Goal: Communication & Community: Answer question/provide support

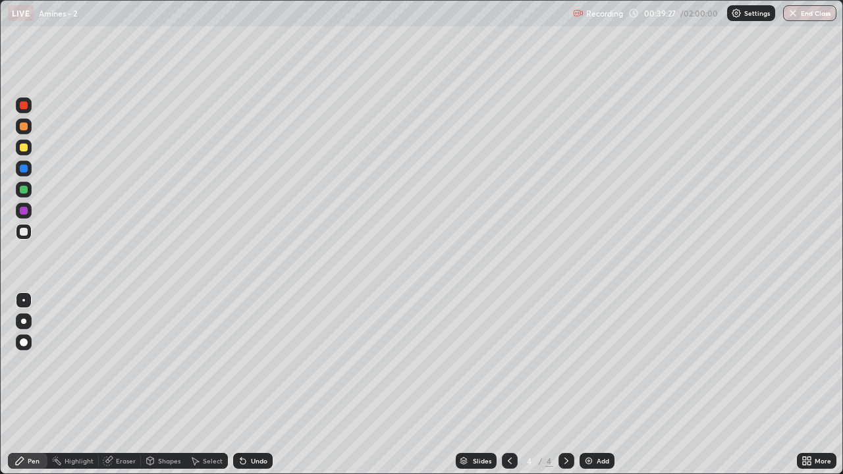
scroll to position [474, 843]
click at [508, 460] on icon at bounding box center [510, 461] width 4 height 7
click at [569, 457] on icon at bounding box center [566, 461] width 11 height 11
click at [508, 461] on icon at bounding box center [509, 461] width 11 height 11
click at [568, 456] on icon at bounding box center [566, 461] width 11 height 11
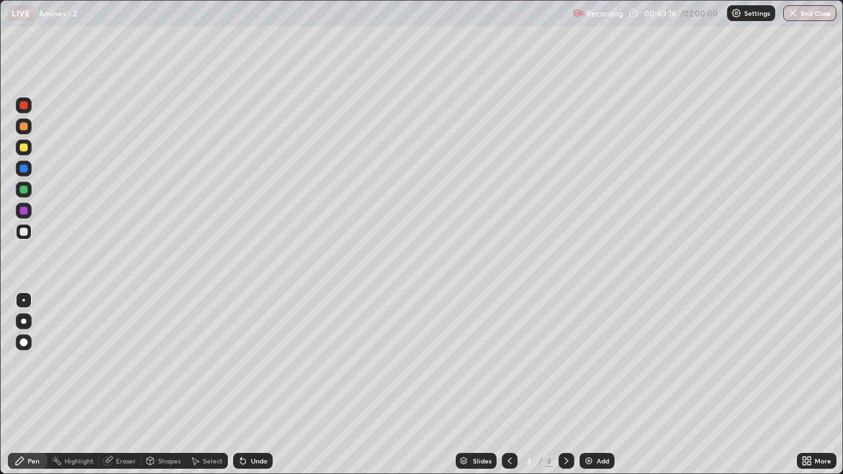
click at [504, 456] on icon at bounding box center [509, 461] width 11 height 11
click at [571, 453] on div at bounding box center [566, 461] width 16 height 26
click at [152, 91] on button "Undo" at bounding box center [170, 94] width 38 height 16
click at [92, 149] on button "Undo" at bounding box center [110, 153] width 38 height 16
click at [240, 458] on icon at bounding box center [240, 458] width 1 height 1
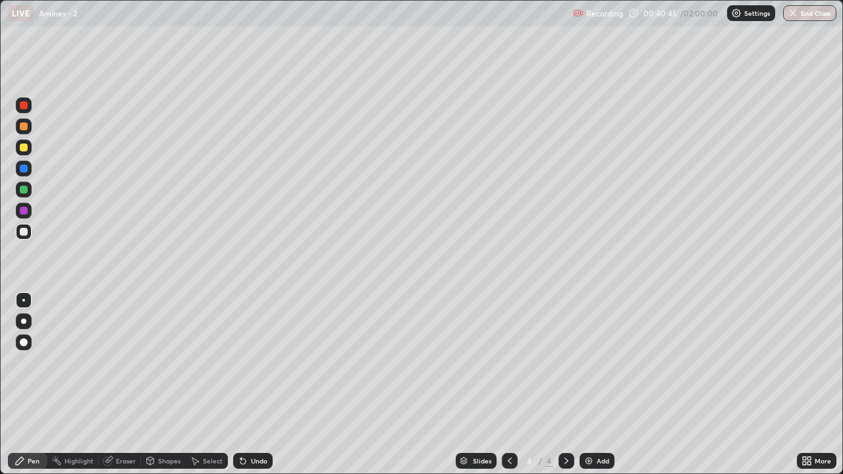
click at [247, 456] on div "Undo" at bounding box center [253, 461] width 40 height 16
click at [245, 456] on icon at bounding box center [243, 461] width 11 height 11
click at [240, 458] on icon at bounding box center [240, 458] width 1 height 1
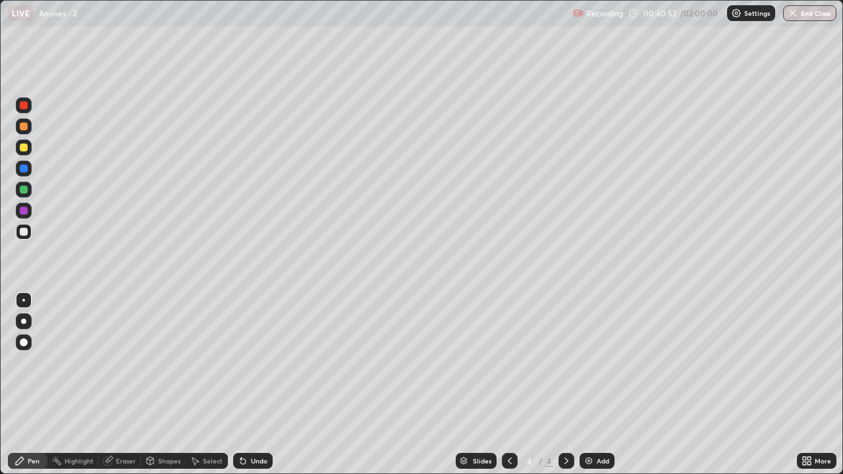
click at [240, 460] on icon at bounding box center [242, 461] width 5 height 5
click at [240, 458] on icon at bounding box center [240, 458] width 1 height 1
click at [119, 460] on div "Eraser" at bounding box center [126, 461] width 20 height 7
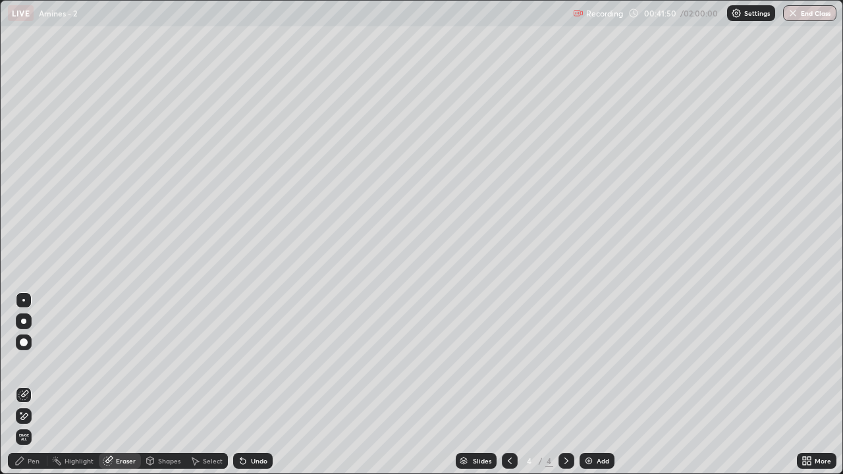
click at [25, 457] on div "Pen" at bounding box center [28, 461] width 40 height 16
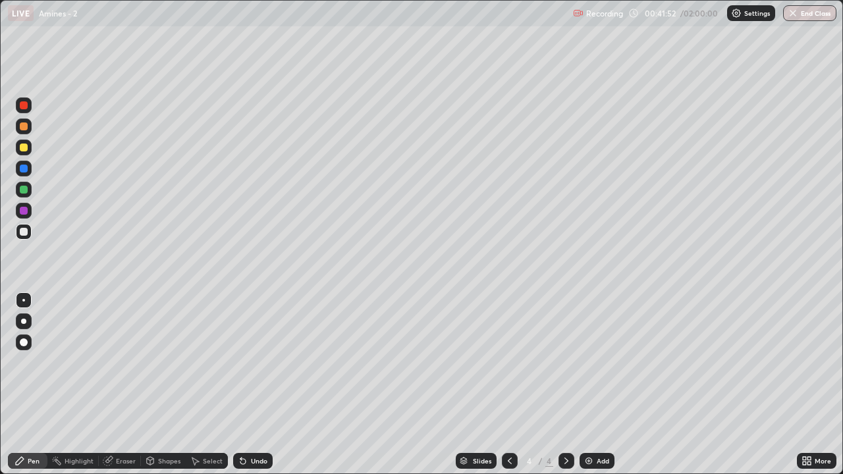
click at [122, 461] on div "Eraser" at bounding box center [126, 461] width 20 height 7
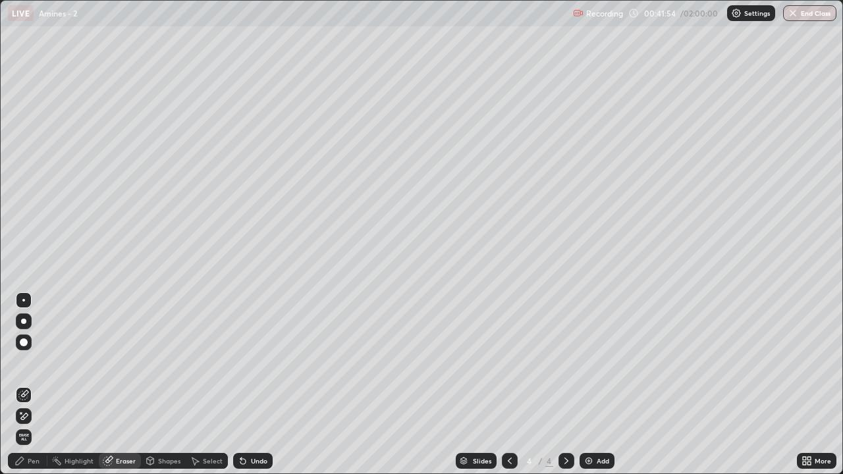
click at [34, 460] on div "Pen" at bounding box center [34, 461] width 12 height 7
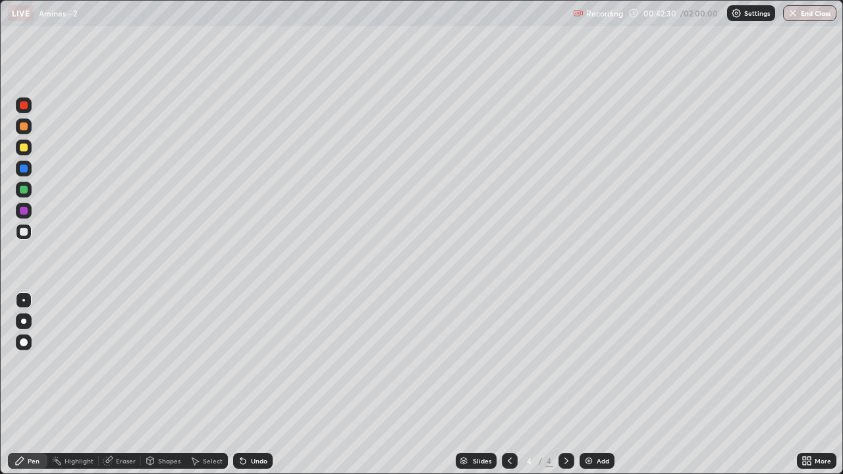
click at [512, 456] on icon at bounding box center [509, 461] width 11 height 11
click at [22, 128] on div at bounding box center [24, 126] width 8 height 8
click at [22, 234] on div at bounding box center [24, 232] width 8 height 8
click at [26, 150] on div at bounding box center [24, 148] width 8 height 8
click at [243, 453] on div "Undo" at bounding box center [253, 461] width 40 height 16
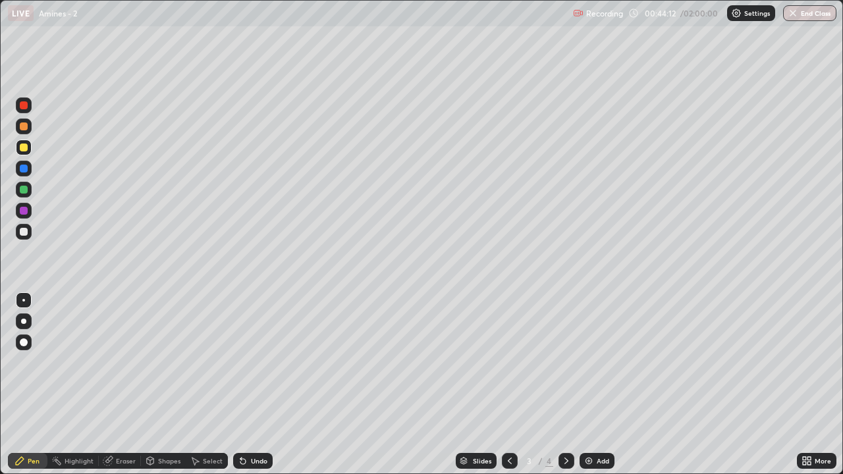
click at [24, 192] on div at bounding box center [24, 190] width 8 height 8
click at [29, 145] on div at bounding box center [24, 148] width 16 height 16
click at [21, 232] on div at bounding box center [24, 232] width 8 height 8
click at [200, 459] on div "Select" at bounding box center [207, 461] width 42 height 16
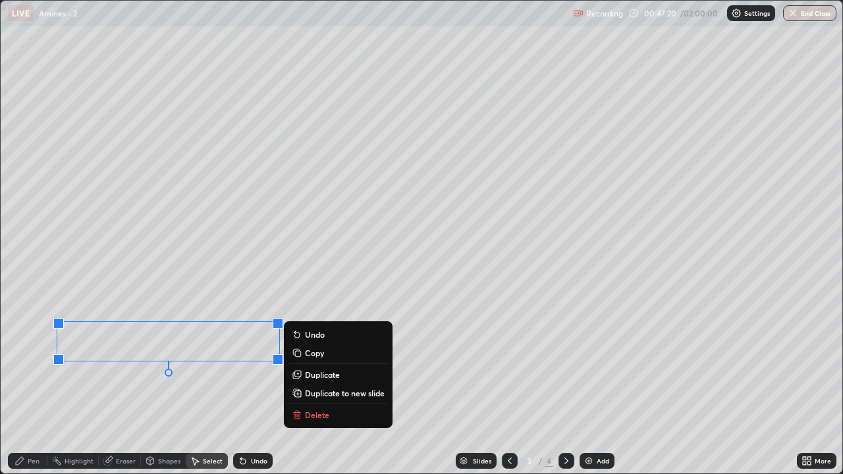
click at [182, 413] on div "0 ° Undo Copy Duplicate Duplicate to new slide Delete" at bounding box center [421, 237] width 841 height 473
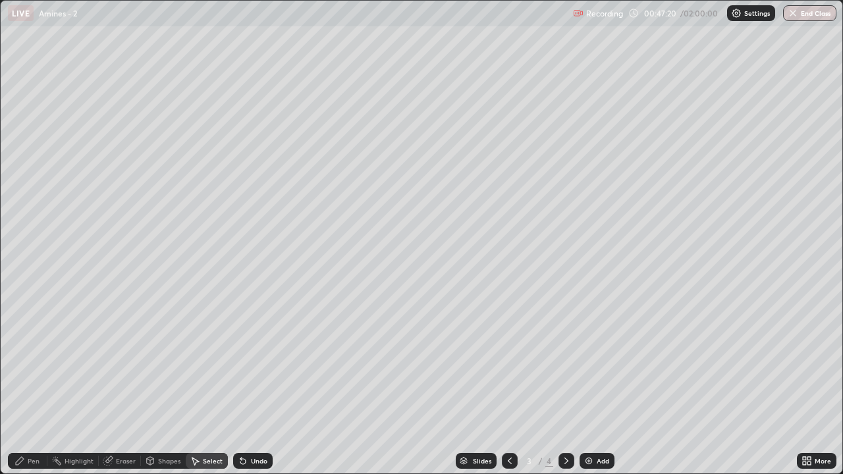
click at [33, 458] on div "Pen" at bounding box center [34, 461] width 12 height 7
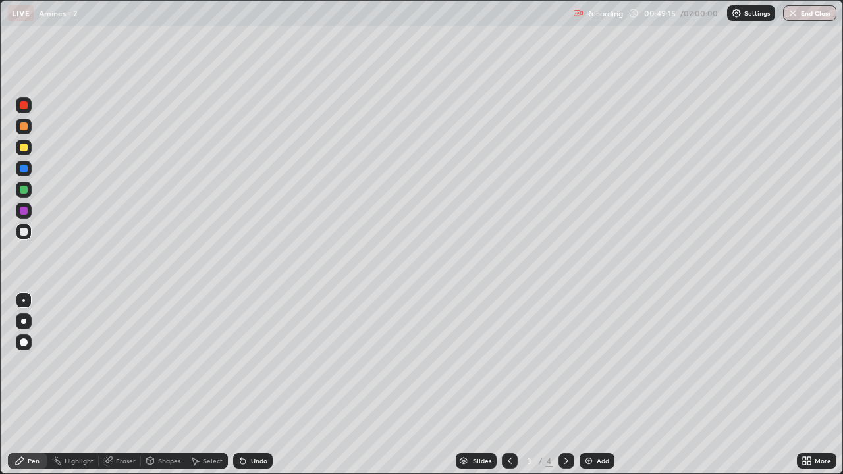
click at [20, 150] on div at bounding box center [24, 148] width 8 height 8
click at [25, 238] on div at bounding box center [24, 232] width 16 height 16
click at [126, 462] on div "Eraser" at bounding box center [126, 461] width 20 height 7
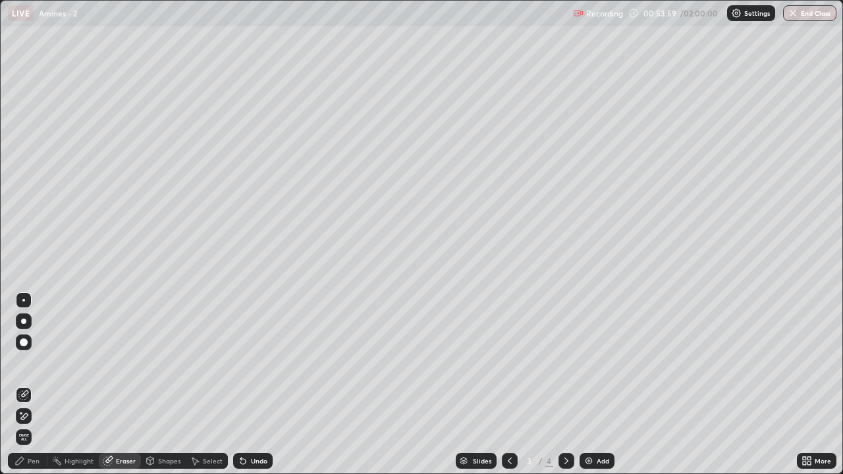
click at [257, 463] on div "Undo" at bounding box center [259, 461] width 16 height 7
click at [53, 461] on circle at bounding box center [53, 460] width 1 height 1
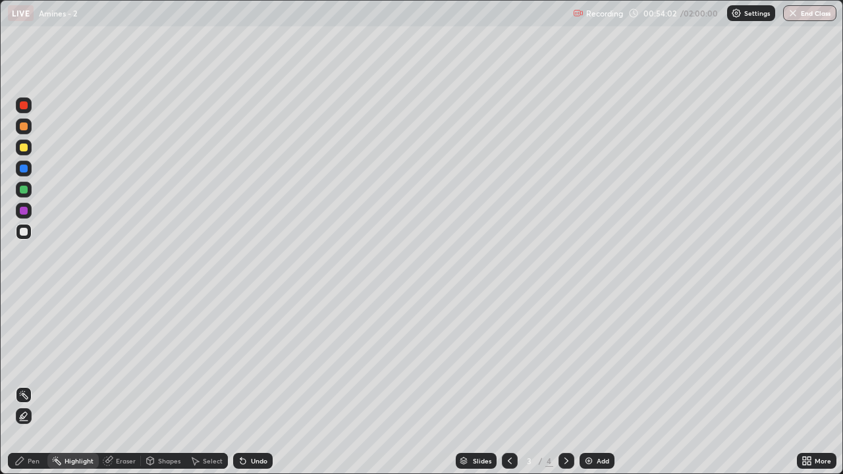
click at [23, 150] on div at bounding box center [24, 148] width 8 height 8
click at [255, 461] on div "Undo" at bounding box center [259, 461] width 16 height 7
click at [31, 462] on div "Pen" at bounding box center [34, 461] width 12 height 7
click at [249, 456] on div "Undo" at bounding box center [253, 461] width 40 height 16
click at [248, 457] on div "Undo" at bounding box center [253, 461] width 40 height 16
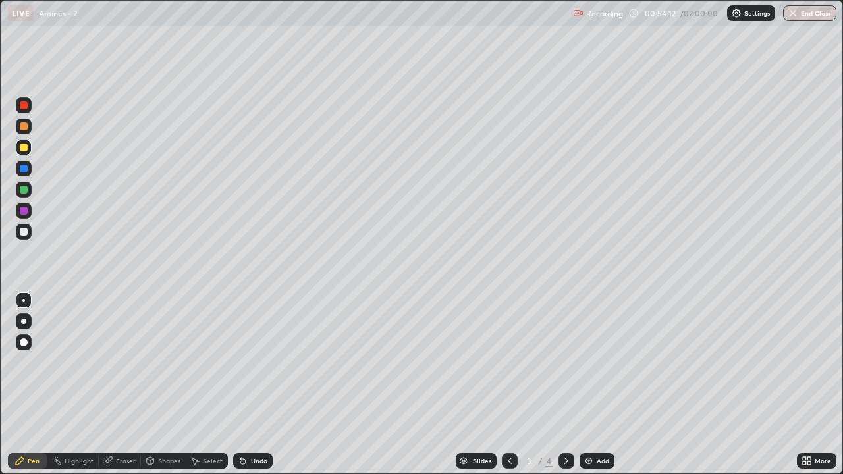
click at [251, 458] on div "Undo" at bounding box center [259, 461] width 16 height 7
click at [26, 232] on div at bounding box center [24, 232] width 8 height 8
click at [252, 464] on div "Undo" at bounding box center [259, 461] width 16 height 7
click at [251, 458] on div "Undo" at bounding box center [259, 461] width 16 height 7
click at [251, 460] on div "Undo" at bounding box center [259, 461] width 16 height 7
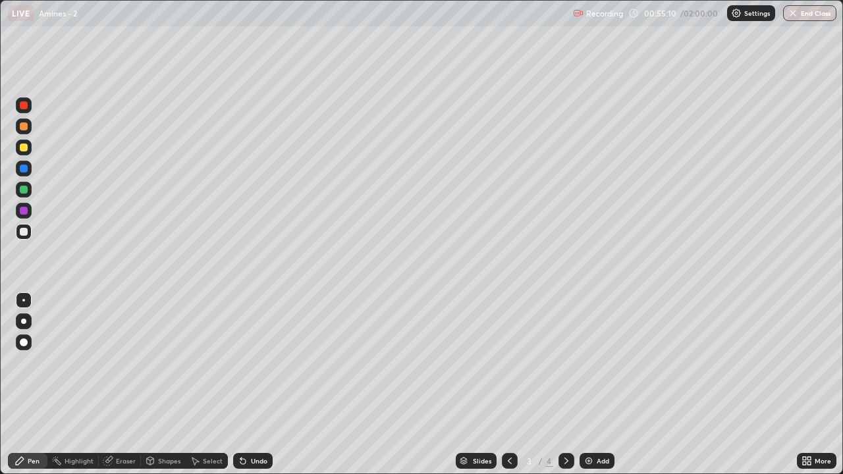
click at [250, 455] on div "Undo" at bounding box center [253, 461] width 40 height 16
click at [25, 131] on div at bounding box center [24, 127] width 16 height 16
click at [252, 459] on div "Undo" at bounding box center [259, 461] width 16 height 7
click at [28, 232] on div at bounding box center [24, 232] width 16 height 16
click at [24, 190] on div at bounding box center [24, 190] width 8 height 8
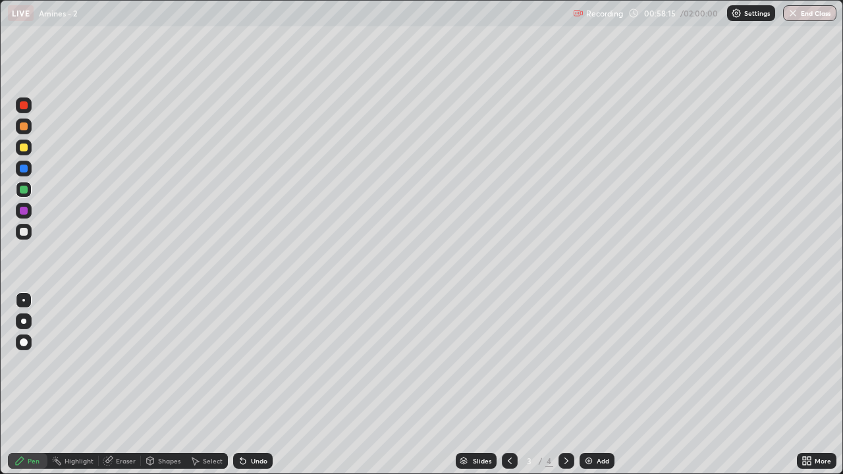
click at [22, 234] on div at bounding box center [24, 232] width 8 height 8
click at [111, 465] on icon at bounding box center [108, 461] width 11 height 11
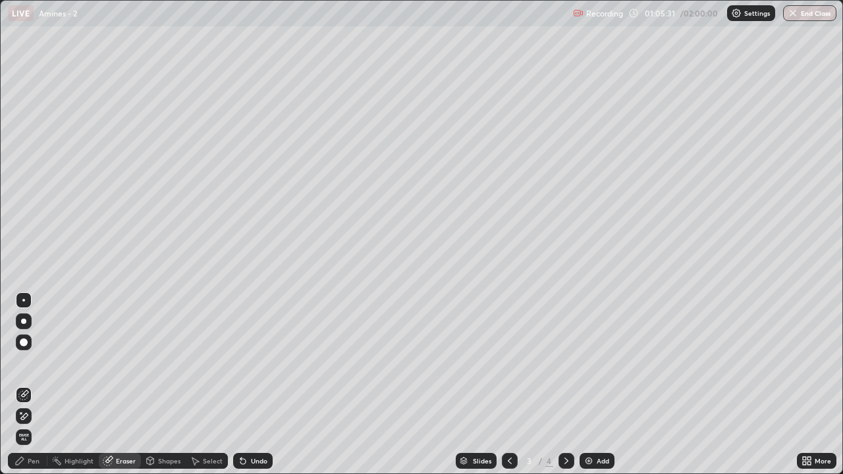
click at [32, 458] on div "Pen" at bounding box center [34, 461] width 12 height 7
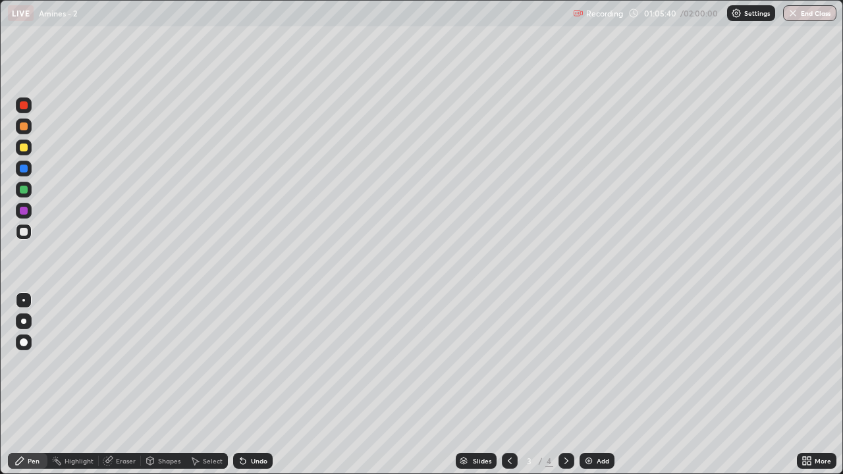
click at [240, 458] on icon at bounding box center [240, 458] width 1 height 1
click at [253, 458] on div "Undo" at bounding box center [259, 461] width 16 height 7
click at [22, 130] on div at bounding box center [24, 126] width 8 height 8
click at [23, 234] on div at bounding box center [24, 232] width 8 height 8
click at [22, 128] on div at bounding box center [24, 126] width 8 height 8
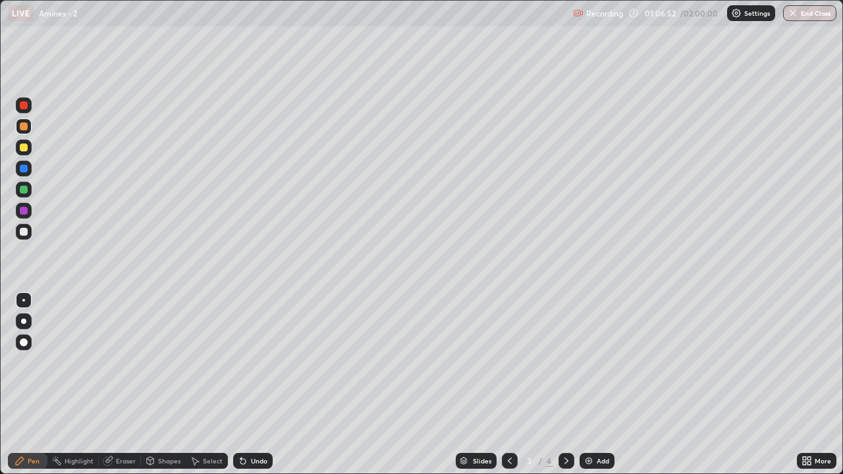
click at [24, 149] on div at bounding box center [24, 148] width 8 height 8
click at [255, 461] on div "Undo" at bounding box center [259, 461] width 16 height 7
click at [252, 461] on div "Undo" at bounding box center [259, 461] width 16 height 7
click at [29, 129] on div at bounding box center [24, 127] width 16 height 16
click at [28, 232] on div at bounding box center [24, 232] width 16 height 16
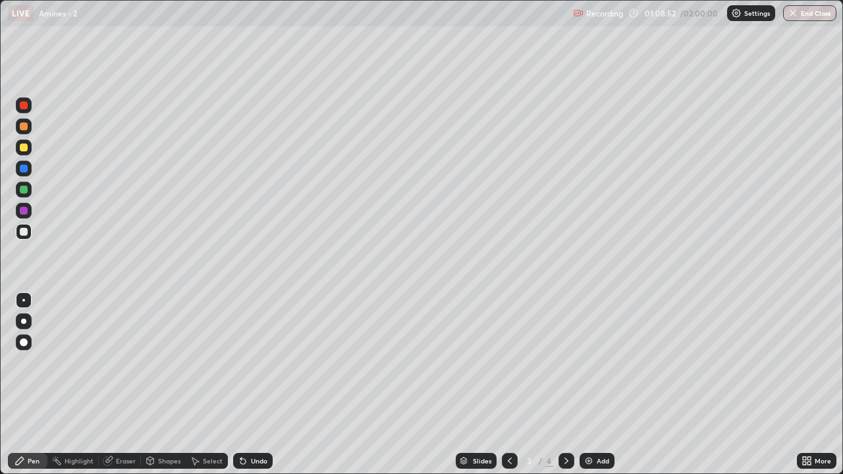
click at [251, 463] on div "Undo" at bounding box center [259, 461] width 16 height 7
click at [250, 465] on div "Undo" at bounding box center [253, 461] width 40 height 16
click at [248, 467] on div "Undo" at bounding box center [253, 461] width 40 height 16
click at [251, 467] on div "Undo" at bounding box center [253, 461] width 40 height 16
click at [255, 466] on div "Undo" at bounding box center [253, 461] width 40 height 16
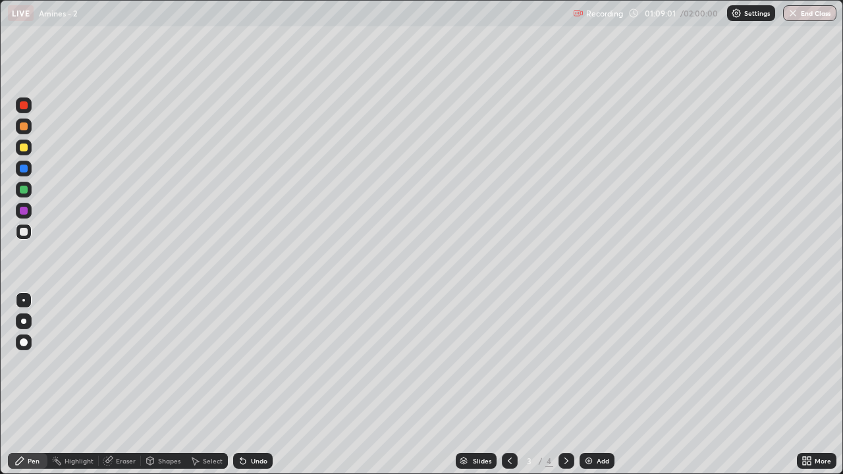
click at [24, 147] on div at bounding box center [24, 148] width 8 height 8
click at [28, 237] on div at bounding box center [24, 232] width 16 height 16
click at [25, 191] on div at bounding box center [24, 190] width 8 height 8
click at [26, 232] on div at bounding box center [24, 232] width 8 height 8
click at [587, 463] on img at bounding box center [588, 461] width 11 height 11
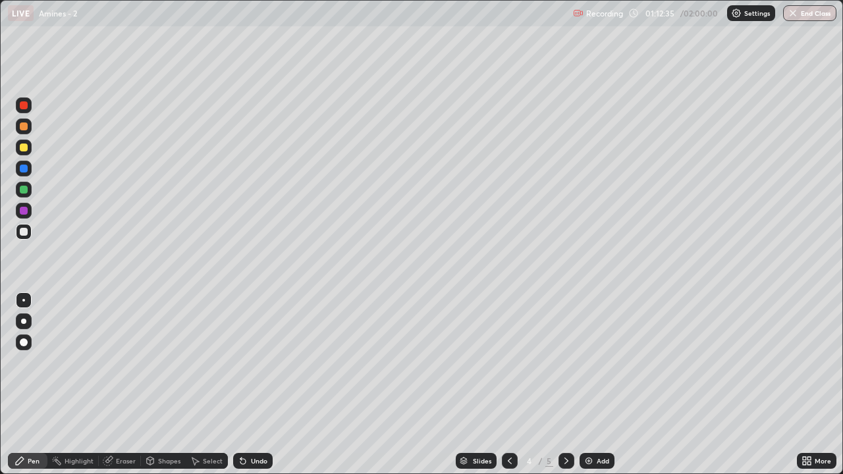
click at [505, 456] on icon at bounding box center [509, 461] width 11 height 11
click at [566, 457] on icon at bounding box center [566, 461] width 11 height 11
click at [22, 149] on div at bounding box center [24, 148] width 8 height 8
click at [24, 232] on div at bounding box center [24, 232] width 8 height 8
click at [255, 460] on div "Undo" at bounding box center [259, 461] width 16 height 7
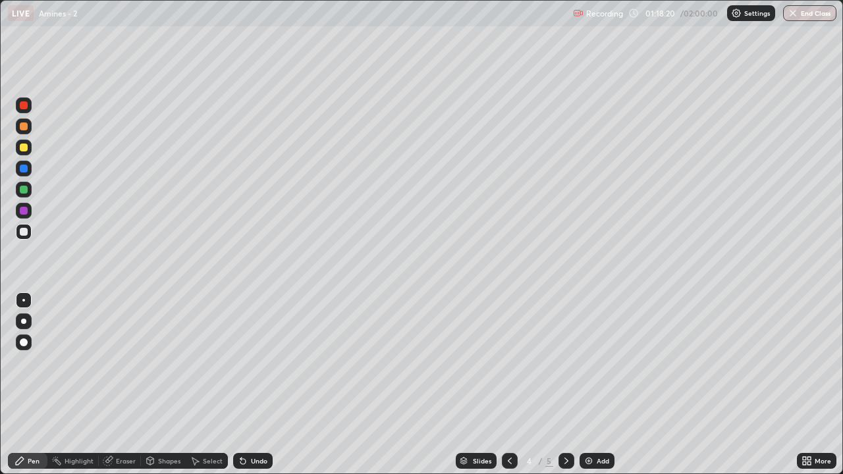
click at [564, 459] on icon at bounding box center [566, 461] width 4 height 7
click at [589, 460] on img at bounding box center [588, 461] width 11 height 11
click at [125, 462] on div "Eraser" at bounding box center [126, 461] width 20 height 7
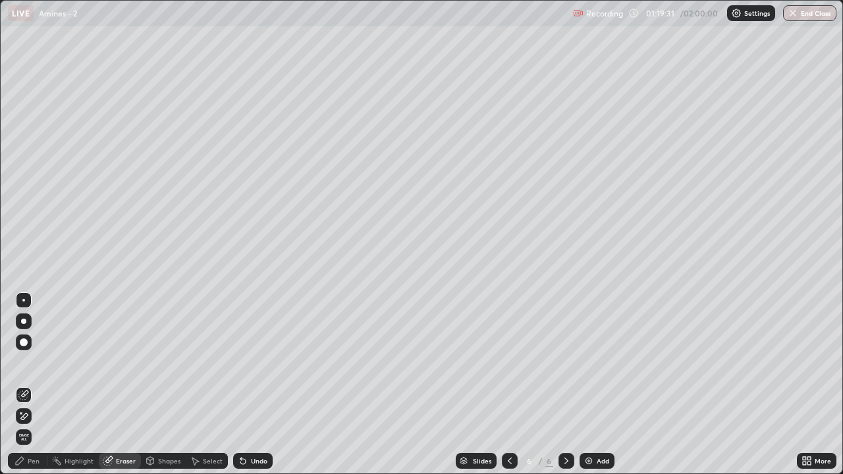
click at [34, 459] on div "Pen" at bounding box center [34, 461] width 12 height 7
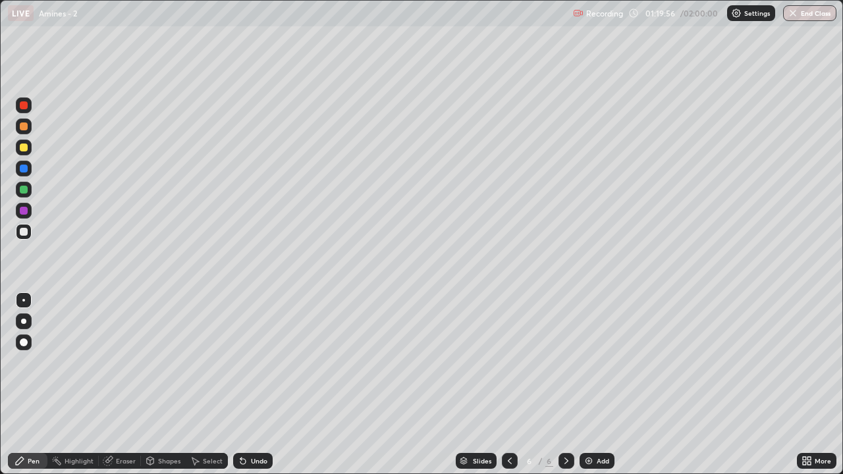
click at [26, 145] on div at bounding box center [24, 148] width 8 height 8
click at [240, 458] on icon at bounding box center [240, 458] width 1 height 1
click at [30, 232] on div at bounding box center [24, 232] width 16 height 16
click at [22, 236] on div at bounding box center [24, 232] width 16 height 16
click at [28, 154] on div at bounding box center [24, 148] width 16 height 16
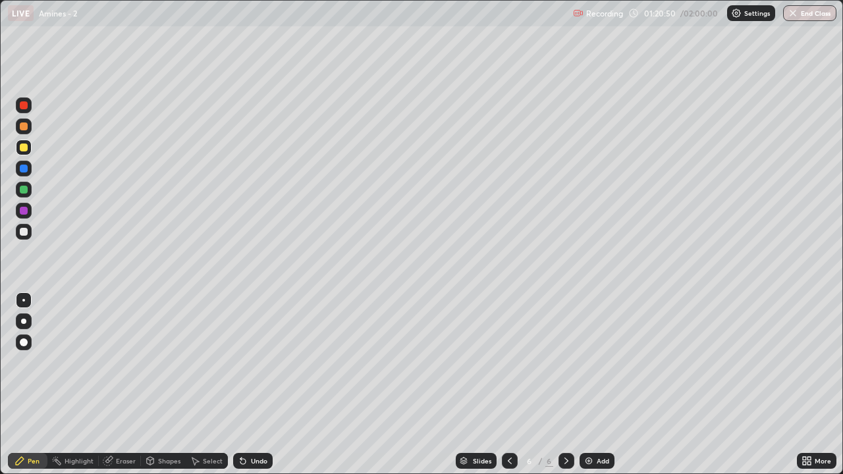
click at [27, 231] on div at bounding box center [24, 232] width 8 height 8
click at [22, 192] on div at bounding box center [24, 190] width 8 height 8
click at [31, 125] on div at bounding box center [24, 127] width 16 height 16
click at [28, 194] on div at bounding box center [24, 190] width 16 height 16
click at [22, 232] on div at bounding box center [24, 232] width 8 height 8
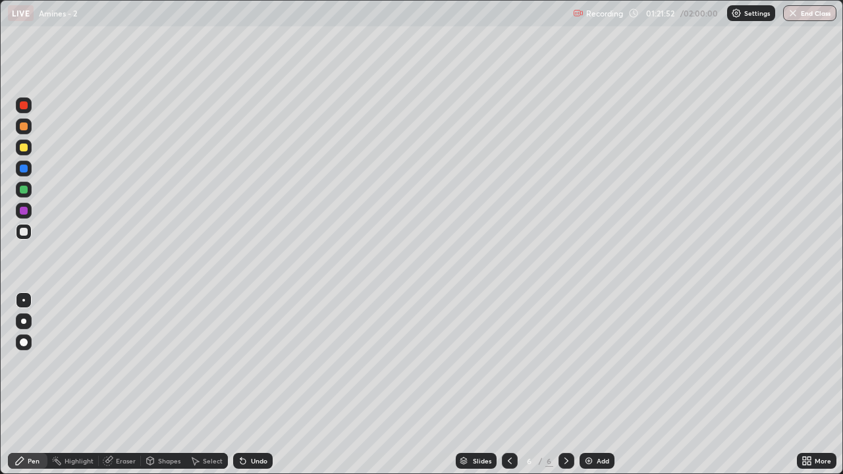
click at [22, 151] on div at bounding box center [24, 148] width 8 height 8
click at [26, 232] on div at bounding box center [24, 232] width 8 height 8
click at [24, 190] on div at bounding box center [24, 190] width 8 height 8
click at [22, 146] on div at bounding box center [24, 148] width 8 height 8
click at [22, 231] on div at bounding box center [24, 232] width 8 height 8
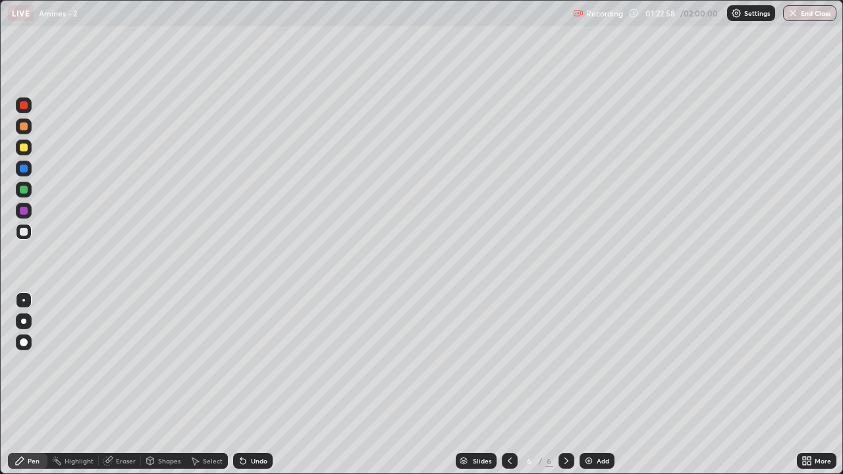
click at [23, 192] on div at bounding box center [24, 190] width 8 height 8
click at [24, 190] on div at bounding box center [24, 190] width 8 height 8
click at [22, 234] on div at bounding box center [24, 232] width 8 height 8
click at [28, 130] on div at bounding box center [24, 127] width 16 height 16
click at [20, 234] on div at bounding box center [24, 232] width 8 height 8
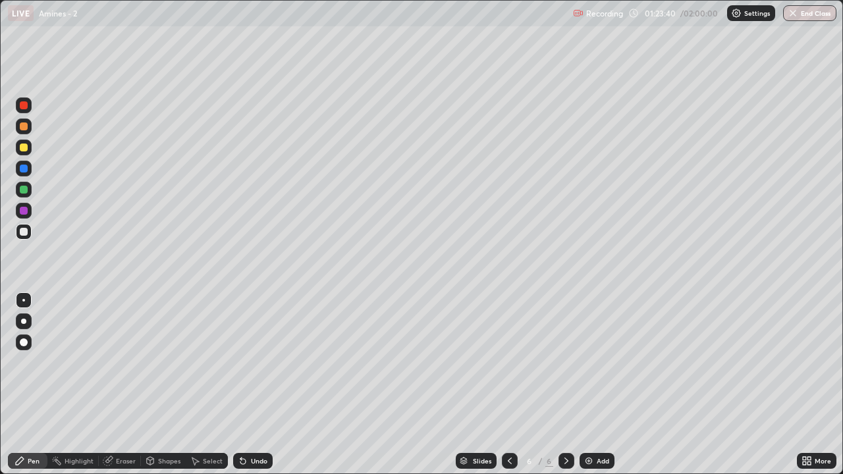
click at [20, 149] on div at bounding box center [24, 148] width 8 height 8
click at [23, 193] on div at bounding box center [24, 190] width 8 height 8
click at [24, 132] on div at bounding box center [24, 127] width 16 height 16
click at [27, 110] on div at bounding box center [24, 105] width 16 height 16
click at [247, 456] on div "Undo" at bounding box center [253, 461] width 40 height 16
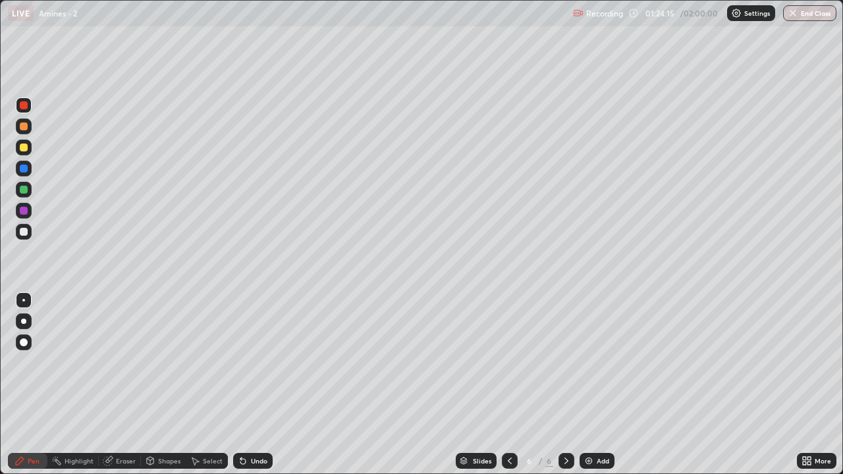
click at [24, 190] on div at bounding box center [24, 190] width 8 height 8
click at [20, 233] on div at bounding box center [24, 232] width 8 height 8
click at [242, 460] on icon at bounding box center [242, 461] width 5 height 5
click at [21, 236] on div at bounding box center [24, 232] width 16 height 16
click at [22, 127] on div at bounding box center [24, 126] width 8 height 8
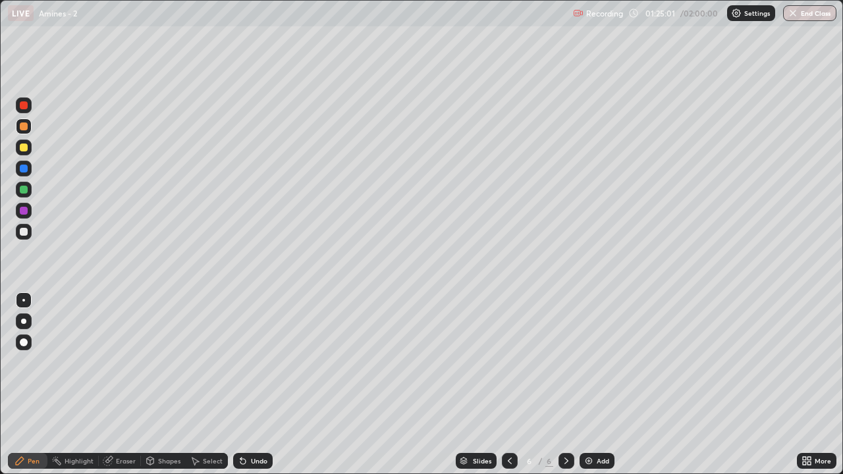
click at [258, 456] on div "Undo" at bounding box center [253, 461] width 40 height 16
click at [22, 190] on div at bounding box center [24, 190] width 8 height 8
click at [24, 129] on div at bounding box center [24, 126] width 8 height 8
click at [26, 147] on div at bounding box center [24, 148] width 8 height 8
click at [26, 169] on div at bounding box center [24, 169] width 8 height 8
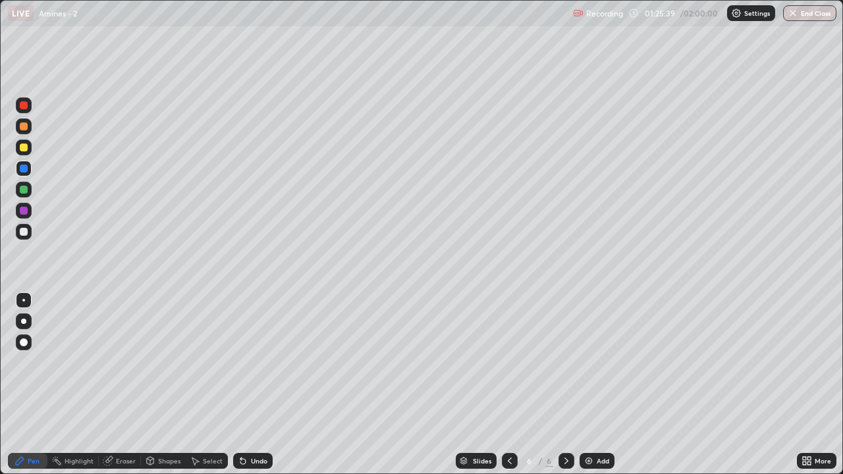
click at [24, 189] on div at bounding box center [24, 190] width 8 height 8
click at [22, 126] on div at bounding box center [24, 126] width 8 height 8
click at [245, 455] on div "Undo" at bounding box center [253, 461] width 40 height 16
click at [246, 457] on div "Undo" at bounding box center [253, 461] width 40 height 16
click at [245, 456] on icon at bounding box center [243, 461] width 11 height 11
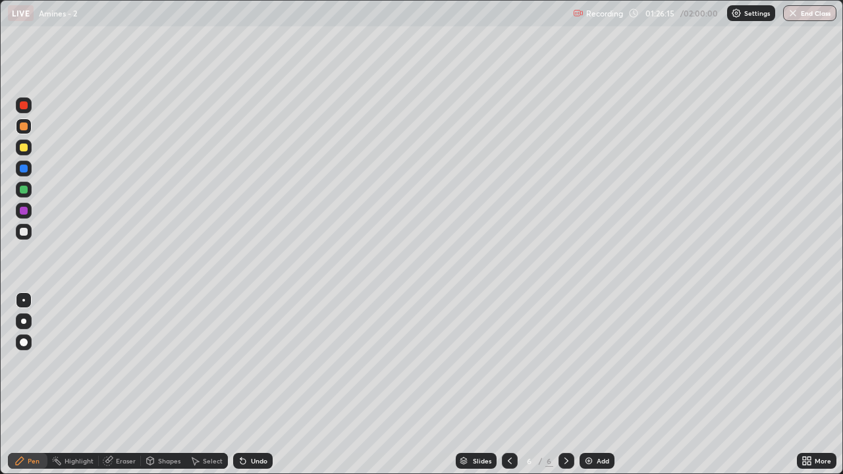
click at [241, 458] on icon at bounding box center [243, 461] width 11 height 11
click at [240, 462] on icon at bounding box center [242, 461] width 5 height 5
click at [240, 463] on icon at bounding box center [242, 461] width 5 height 5
click at [240, 462] on icon at bounding box center [242, 461] width 5 height 5
click at [22, 238] on div at bounding box center [24, 232] width 16 height 16
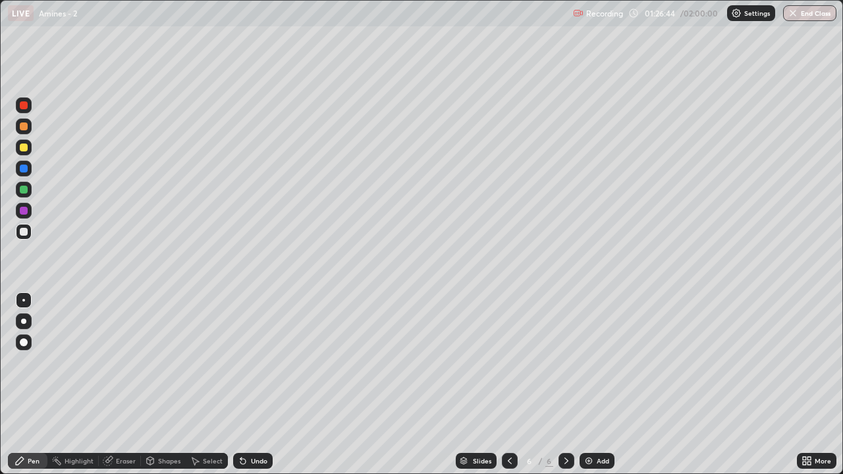
click at [27, 151] on div at bounding box center [24, 148] width 16 height 16
click at [29, 233] on div at bounding box center [24, 232] width 16 height 16
click at [22, 172] on div at bounding box center [24, 169] width 8 height 8
click at [22, 232] on div at bounding box center [24, 232] width 8 height 8
click at [18, 233] on div at bounding box center [24, 232] width 16 height 16
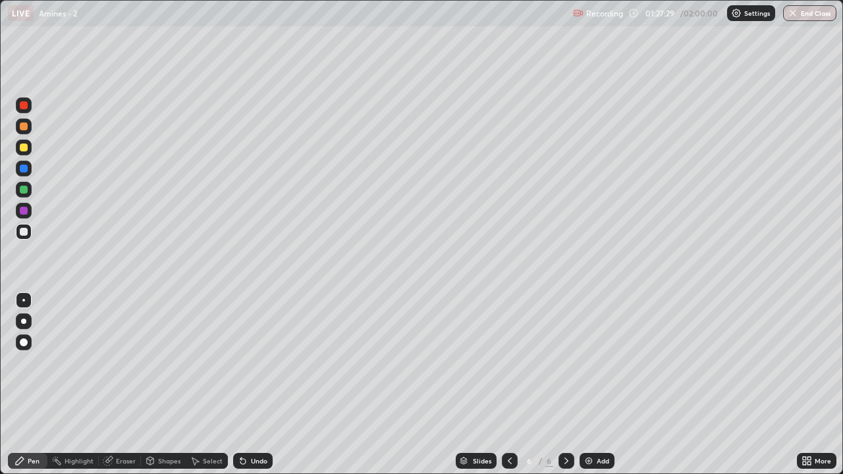
click at [23, 196] on div at bounding box center [24, 190] width 16 height 16
click at [20, 191] on div at bounding box center [24, 190] width 8 height 8
click at [22, 232] on div at bounding box center [24, 232] width 8 height 8
click at [20, 128] on div at bounding box center [24, 127] width 16 height 16
click at [23, 169] on div at bounding box center [24, 169] width 8 height 8
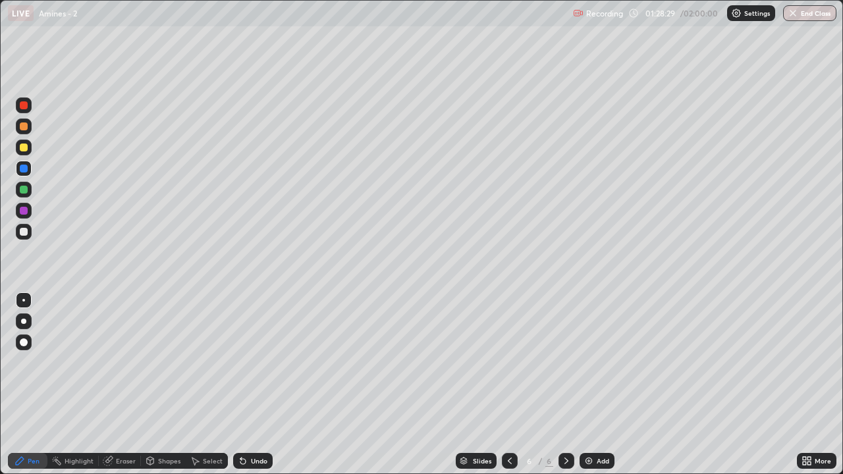
click at [251, 458] on div "Undo" at bounding box center [259, 461] width 16 height 7
click at [24, 148] on div at bounding box center [24, 148] width 8 height 8
click at [20, 171] on div at bounding box center [24, 169] width 8 height 8
click at [21, 192] on div at bounding box center [24, 190] width 8 height 8
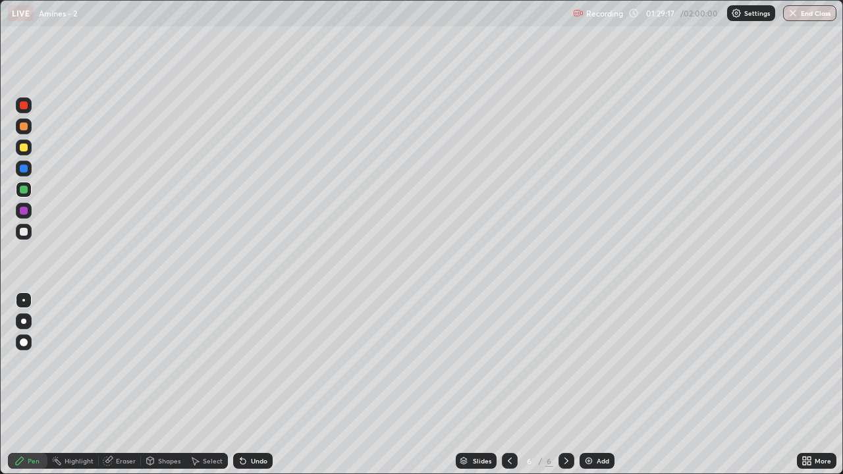
click at [21, 128] on div at bounding box center [24, 126] width 8 height 8
click at [24, 190] on div at bounding box center [24, 190] width 8 height 8
click at [24, 230] on div at bounding box center [24, 232] width 8 height 8
click at [23, 216] on div at bounding box center [24, 211] width 16 height 16
click at [24, 238] on div at bounding box center [24, 232] width 16 height 16
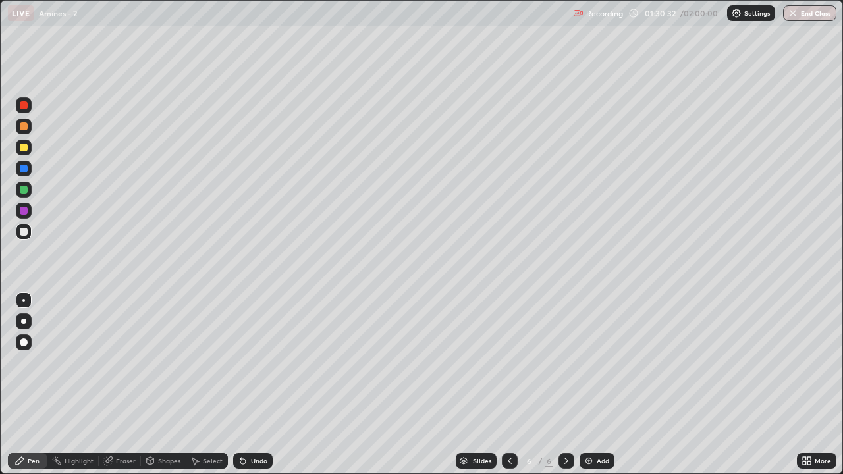
click at [18, 233] on div at bounding box center [24, 232] width 16 height 16
click at [24, 232] on div at bounding box center [24, 232] width 8 height 8
click at [18, 238] on div at bounding box center [24, 232] width 16 height 16
click at [28, 174] on div at bounding box center [24, 169] width 16 height 16
click at [26, 149] on div at bounding box center [24, 148] width 8 height 8
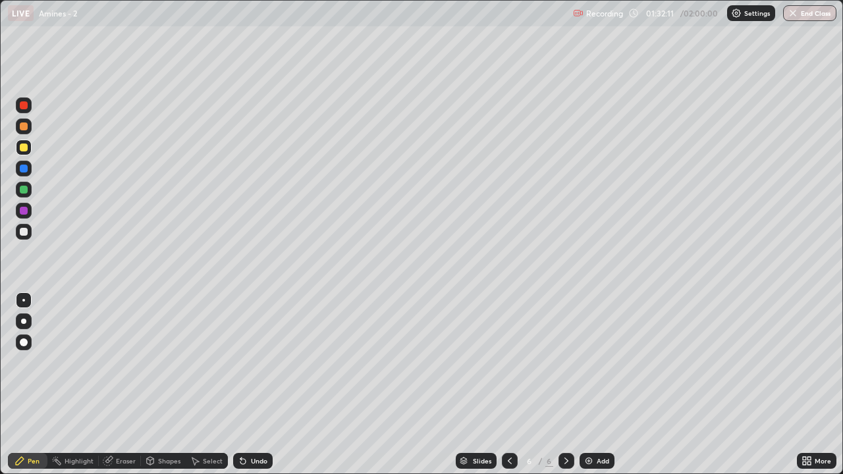
click at [240, 458] on icon at bounding box center [240, 458] width 1 height 1
click at [24, 237] on div at bounding box center [24, 232] width 16 height 16
click at [29, 217] on div at bounding box center [24, 211] width 16 height 16
click at [22, 190] on div at bounding box center [24, 190] width 8 height 8
click at [30, 131] on div at bounding box center [24, 127] width 16 height 16
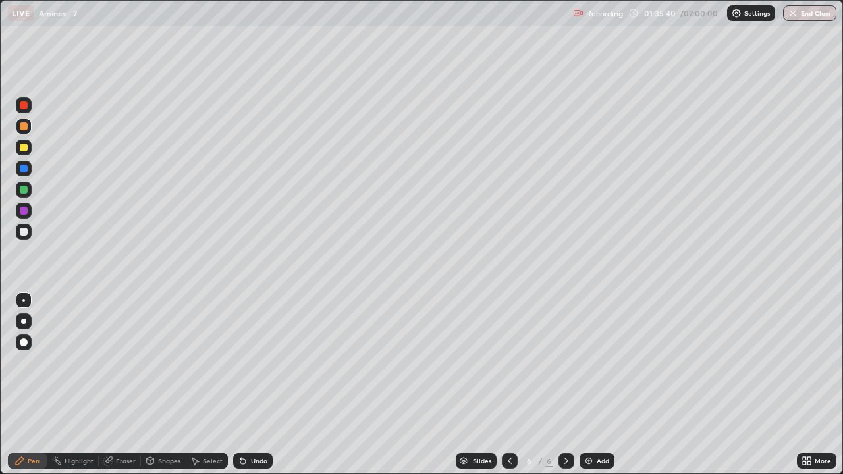
click at [261, 453] on div "Undo" at bounding box center [253, 461] width 40 height 16
click at [23, 192] on div at bounding box center [24, 190] width 8 height 8
click at [23, 234] on div at bounding box center [24, 232] width 8 height 8
click at [25, 149] on div at bounding box center [24, 148] width 8 height 8
click at [24, 190] on div at bounding box center [24, 190] width 8 height 8
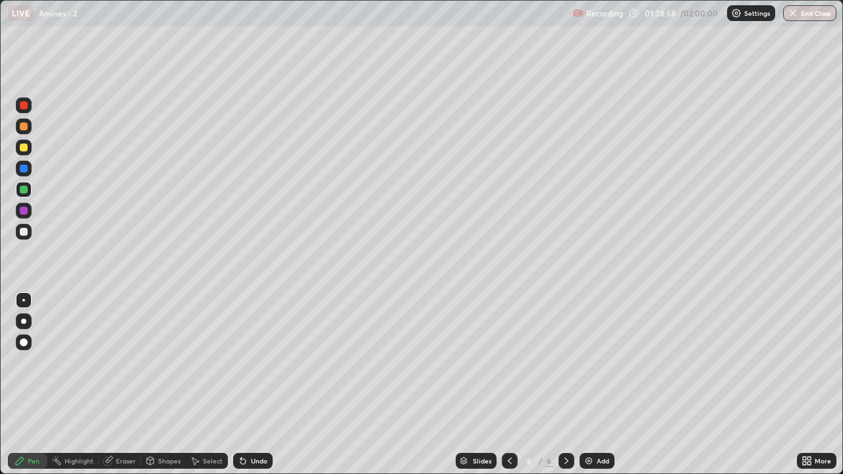
click at [24, 127] on div at bounding box center [24, 126] width 8 height 8
click at [24, 211] on div at bounding box center [24, 211] width 8 height 8
click at [244, 460] on icon at bounding box center [243, 461] width 11 height 11
click at [245, 454] on div "Undo" at bounding box center [253, 461] width 40 height 16
click at [27, 234] on div at bounding box center [24, 232] width 8 height 8
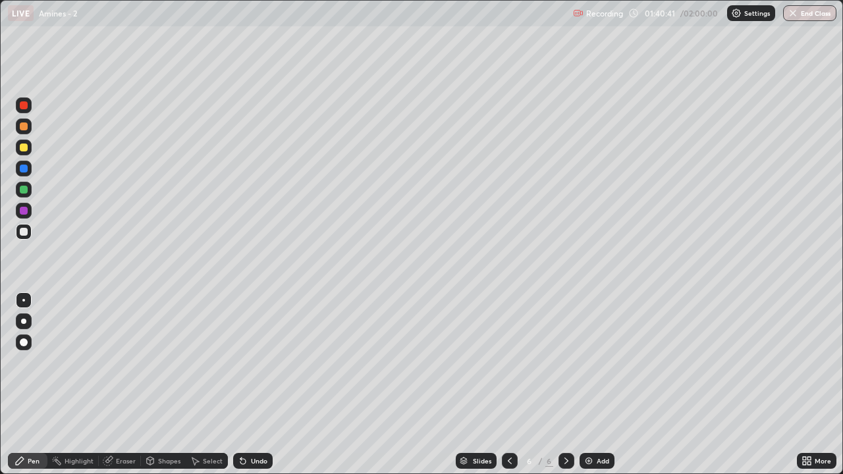
click at [22, 152] on div at bounding box center [24, 148] width 16 height 16
click at [24, 129] on div at bounding box center [24, 126] width 8 height 8
click at [25, 151] on div at bounding box center [24, 148] width 8 height 8
click at [473, 458] on div "Slides" at bounding box center [482, 461] width 18 height 7
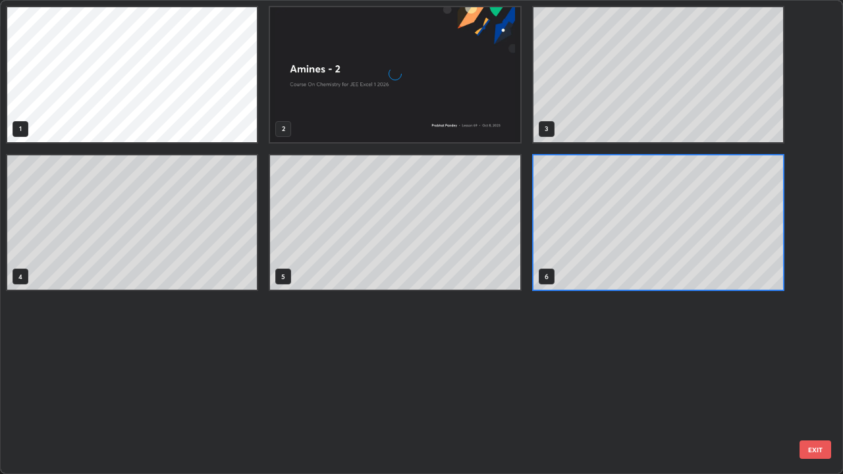
scroll to position [469, 835]
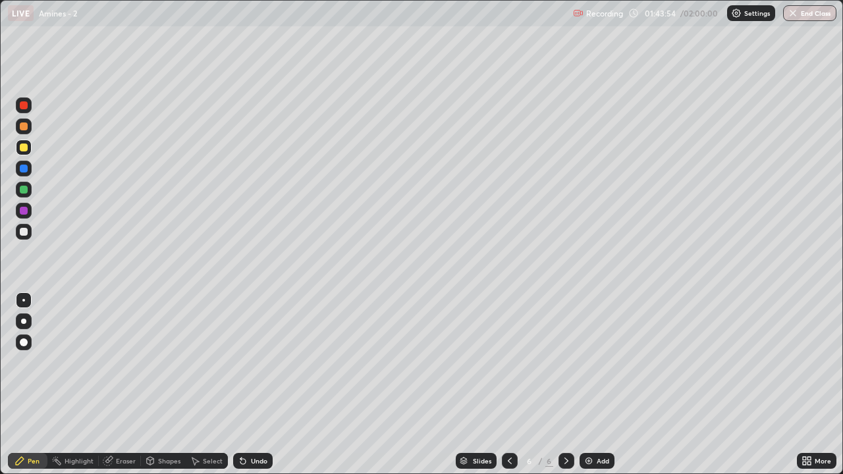
click at [482, 460] on div "Slides" at bounding box center [482, 461] width 18 height 7
click at [460, 460] on icon at bounding box center [463, 459] width 7 height 3
click at [463, 461] on icon at bounding box center [463, 462] width 7 height 2
click at [818, 18] on button "End Class" at bounding box center [809, 13] width 53 height 16
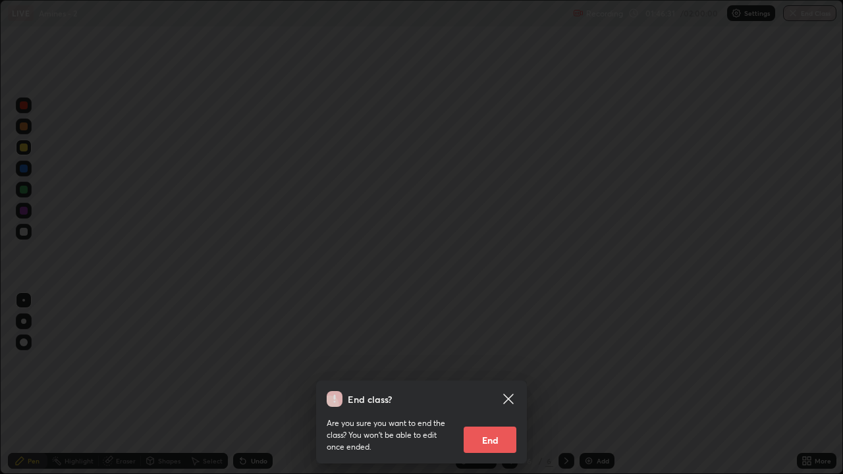
click at [506, 434] on button "End" at bounding box center [489, 440] width 53 height 26
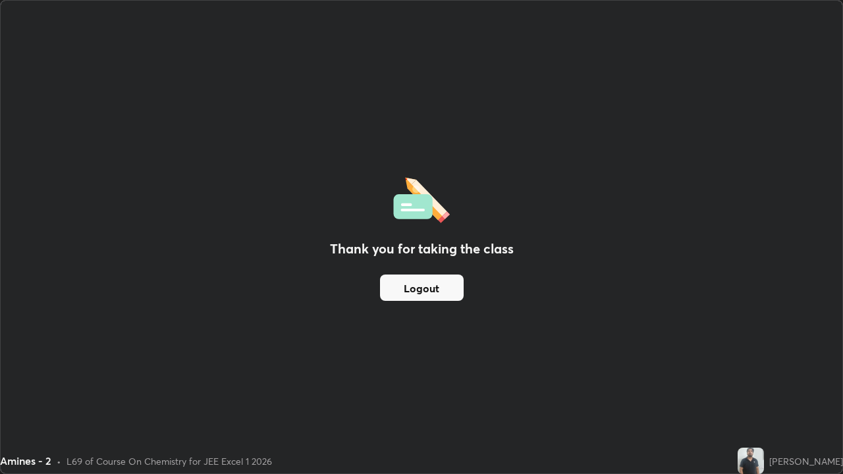
click at [429, 291] on button "Logout" at bounding box center [422, 288] width 84 height 26
